Goal: Complete application form

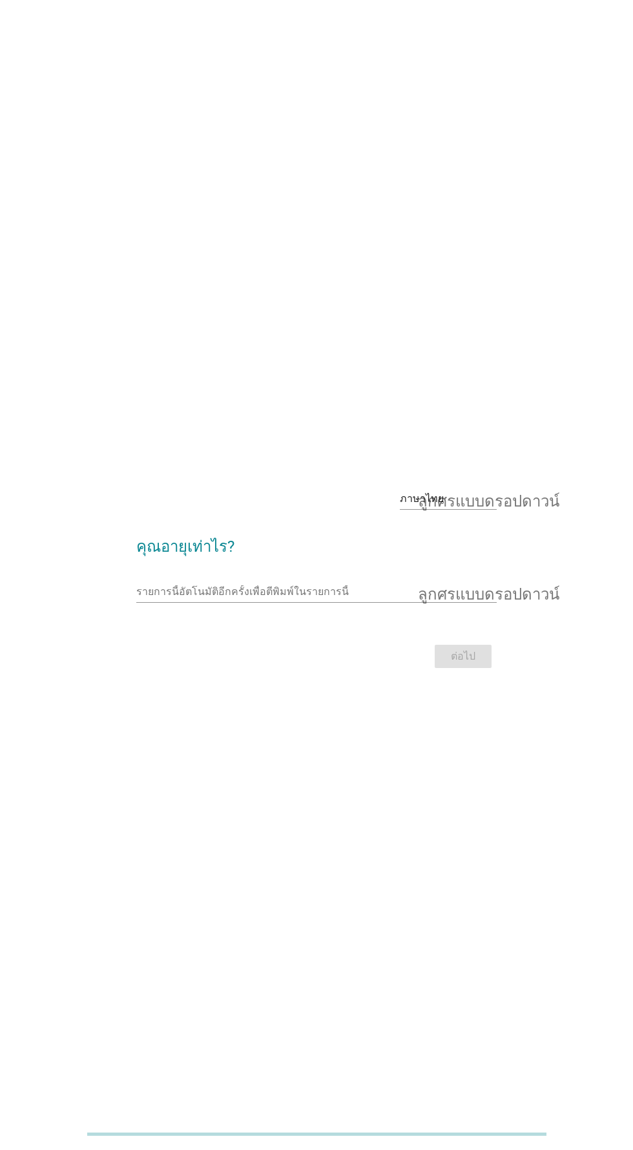
click at [242, 602] on input "รายการนี้อัตโนมัติอีกครั้งเพื่อตีพิมพ์ในรายการนี้" at bounding box center [307, 591] width 342 height 21
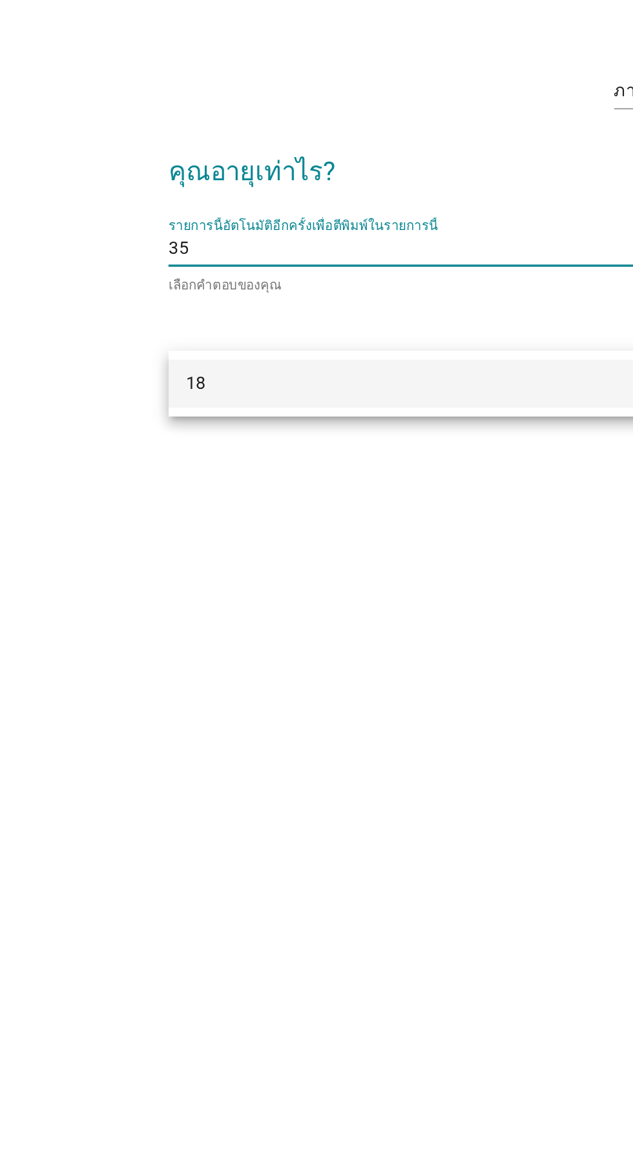
type input "3"
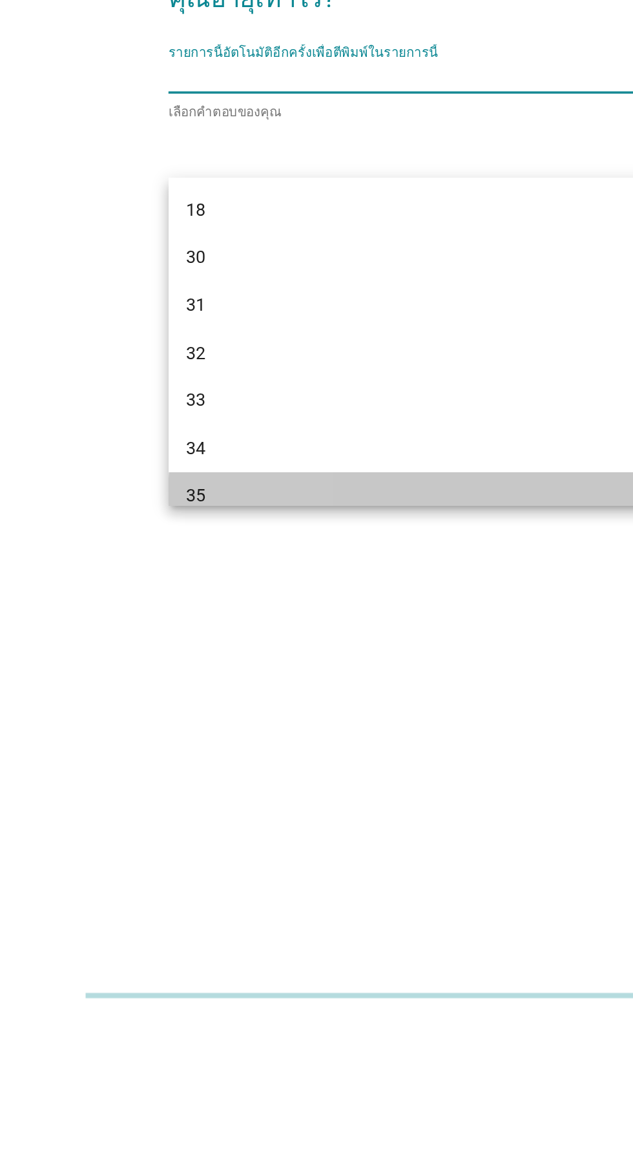
click at [225, 834] on div "35" at bounding box center [302, 839] width 311 height 16
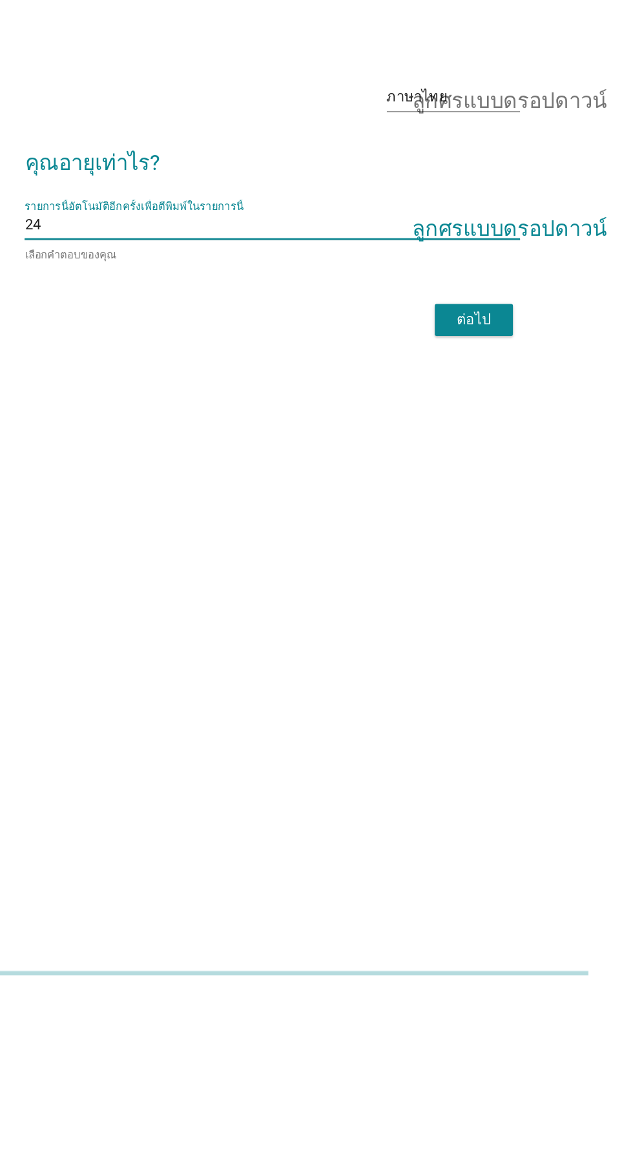
click at [382, 600] on div "รายการนี้อัตโนมัติอีกครั้งเพื่อตีพิมพ์ในรายการนี้ 24 ลูกศรแบบดรอปดาวน์" at bounding box center [316, 589] width 360 height 21
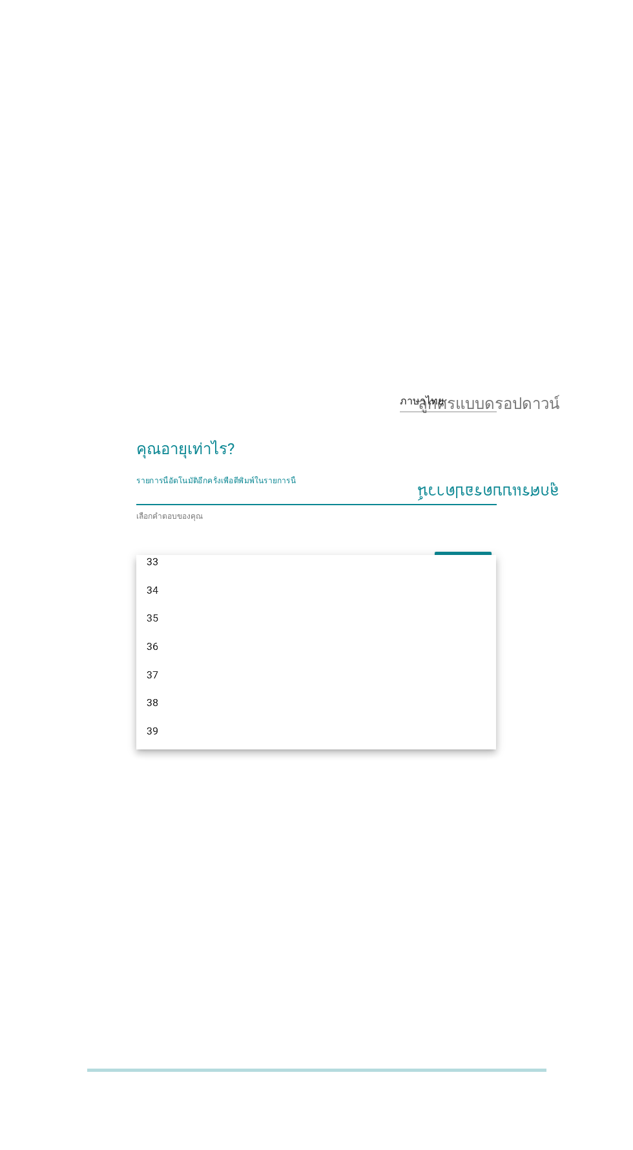
scroll to position [78, 0]
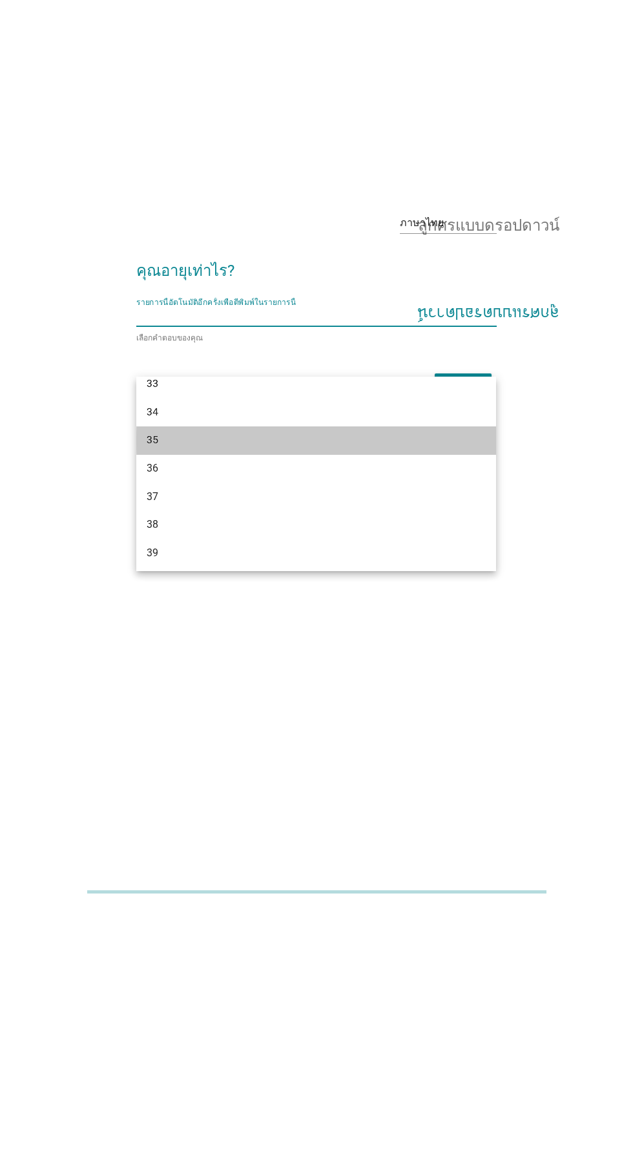
click at [299, 674] on div "35" at bounding box center [302, 682] width 311 height 16
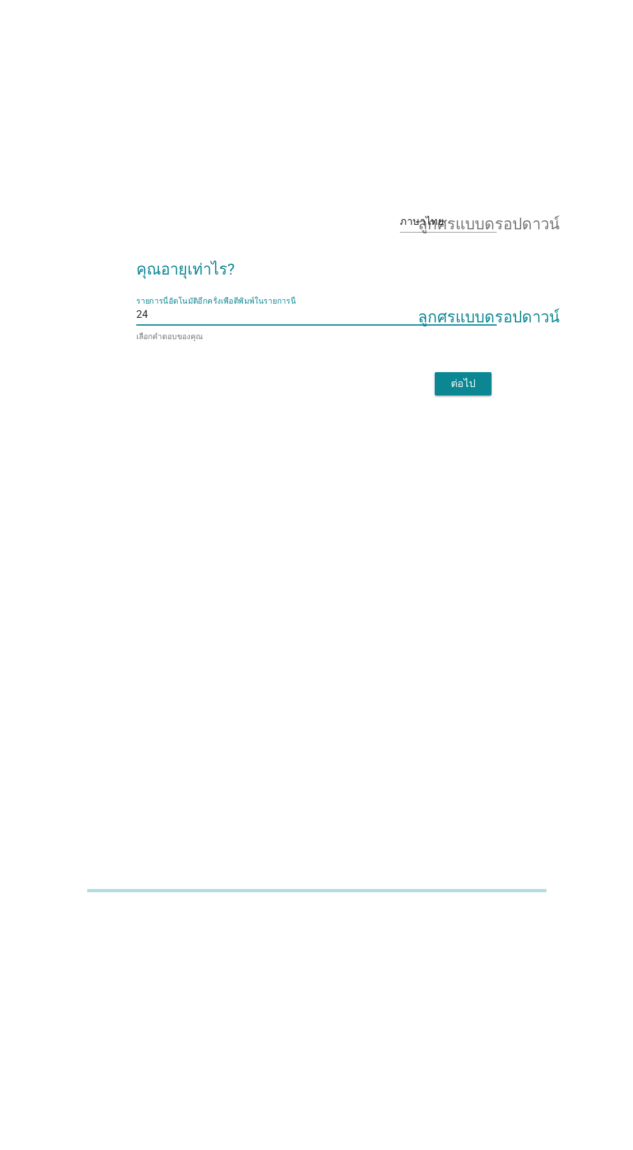
click at [340, 557] on input "รายการนี้อัตโนมัติอีกครั้งเพื่อตีพิมพ์ในรายการนี้" at bounding box center [313, 558] width 330 height 21
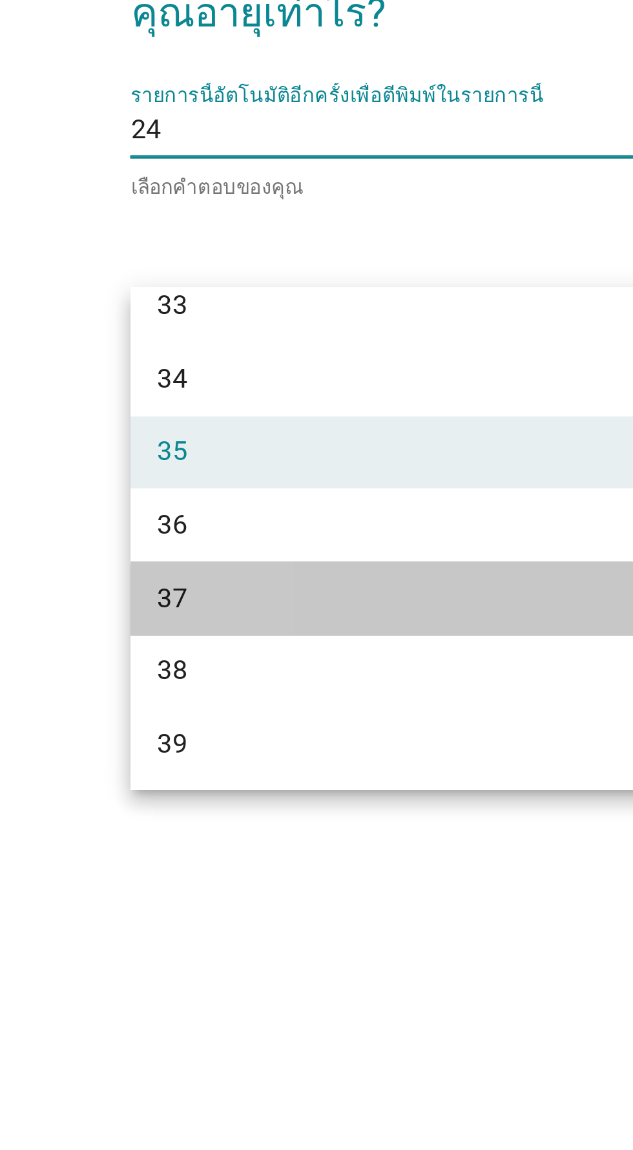
click at [200, 725] on div "37" at bounding box center [316, 739] width 360 height 28
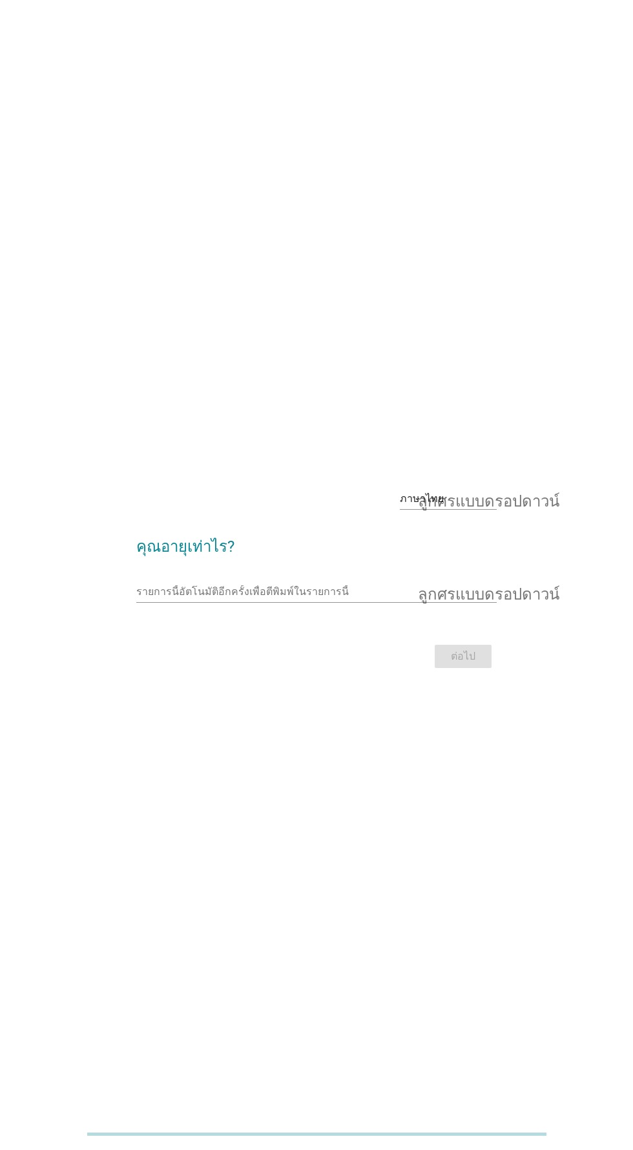
click at [278, 602] on input "รายการนี้อัตโนมัติอีกครั้งเพื่อตีพิมพ์ในรายการนี้" at bounding box center [307, 591] width 342 height 21
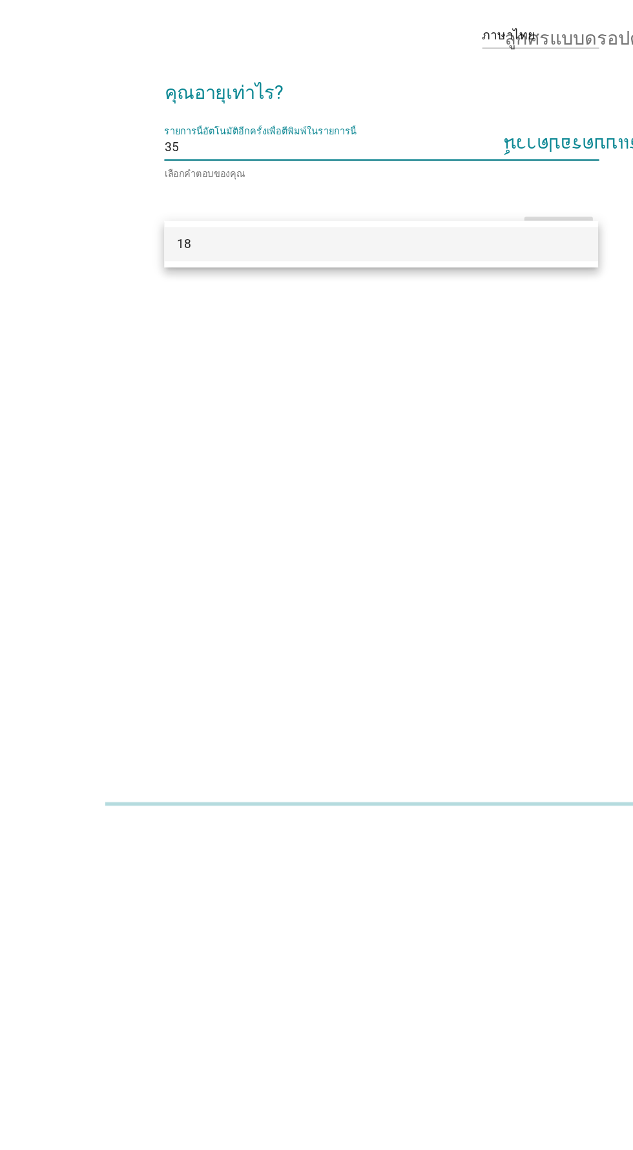
type input "35"
